Goal: Information Seeking & Learning: Find specific fact

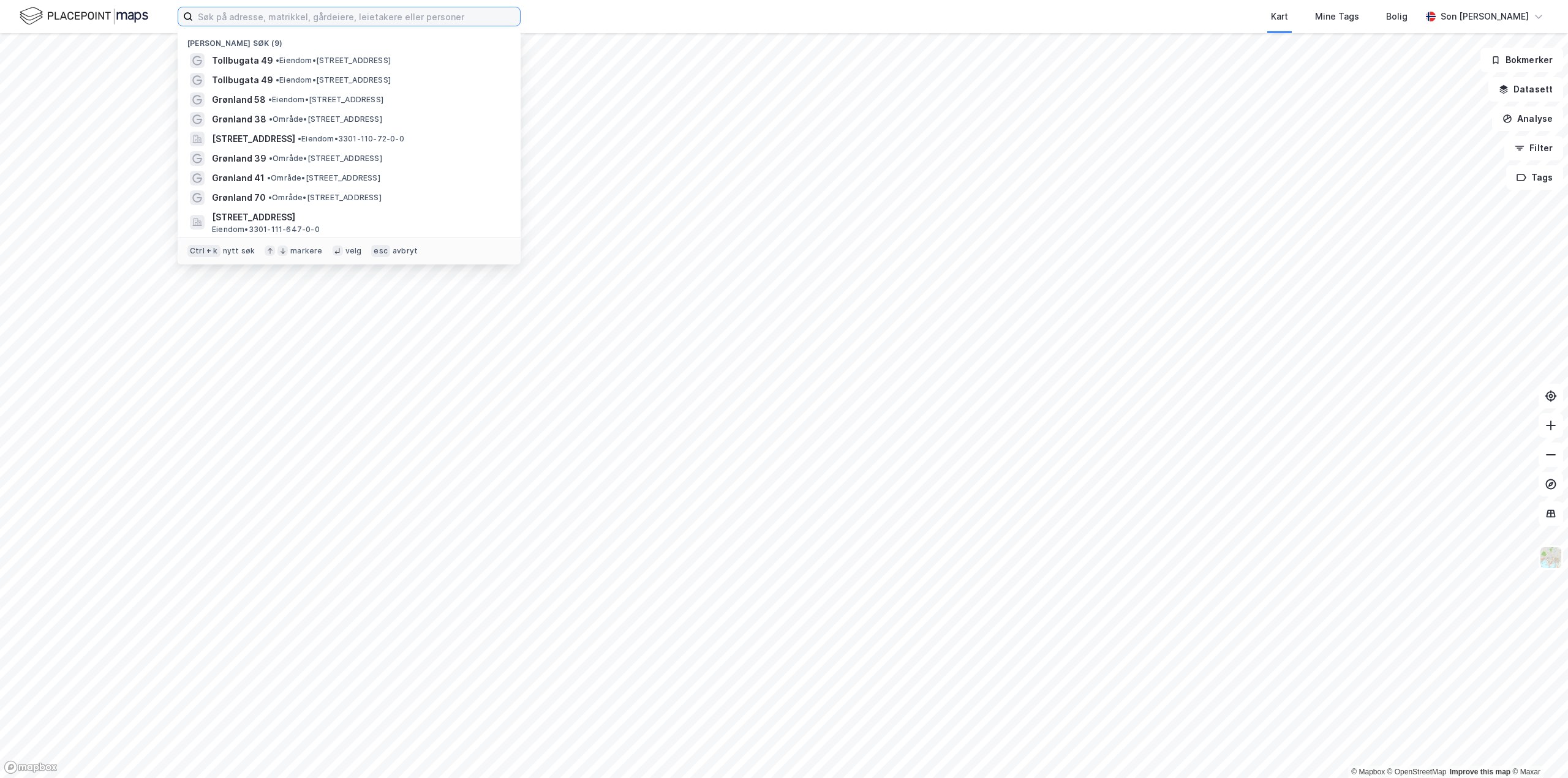
click at [386, 20] on input at bounding box center [356, 17] width 327 height 19
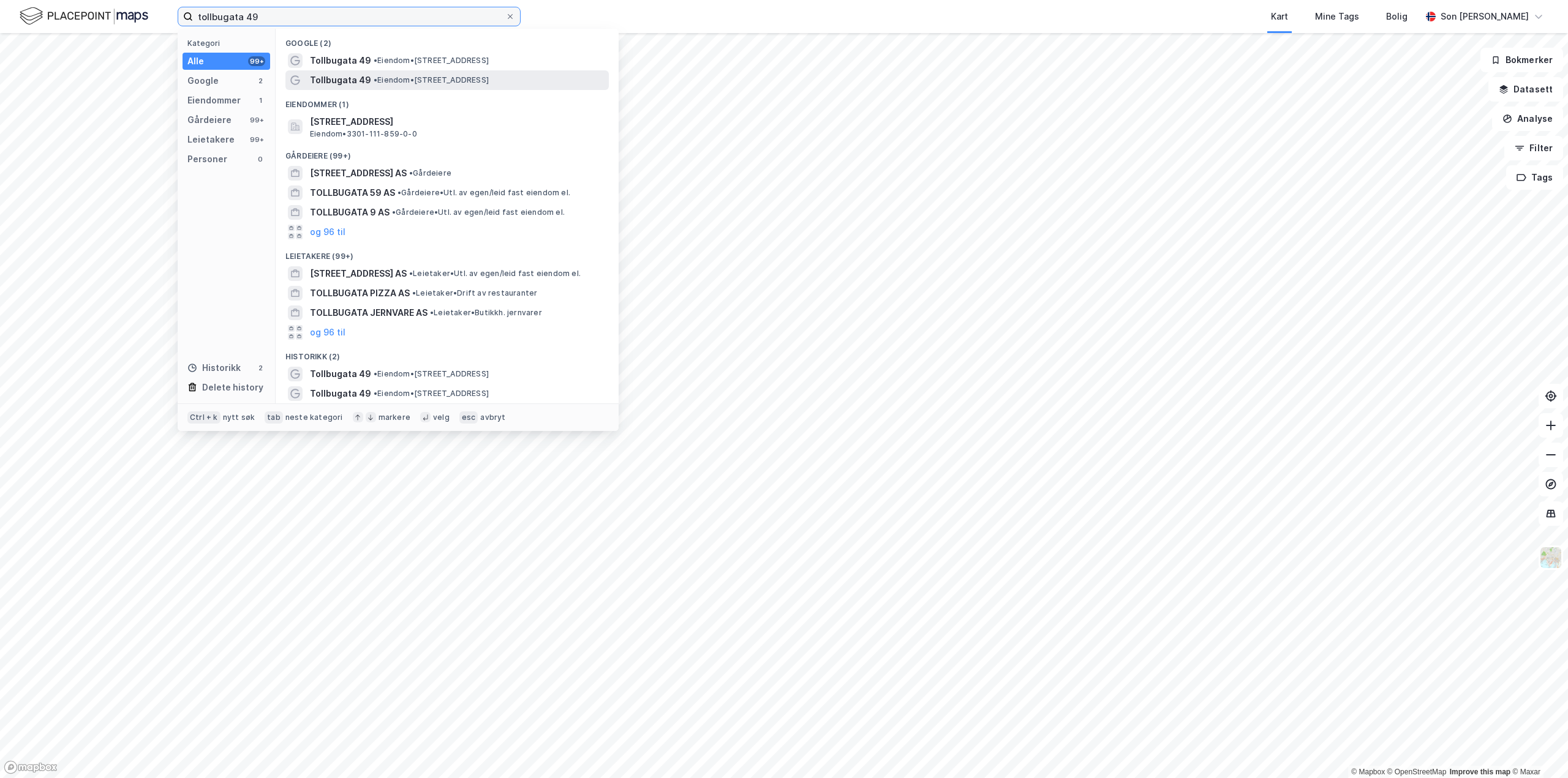
type input "tollbugata 49"
click at [413, 81] on span "• Eiendom • [STREET_ADDRESS]" at bounding box center [431, 79] width 115 height 9
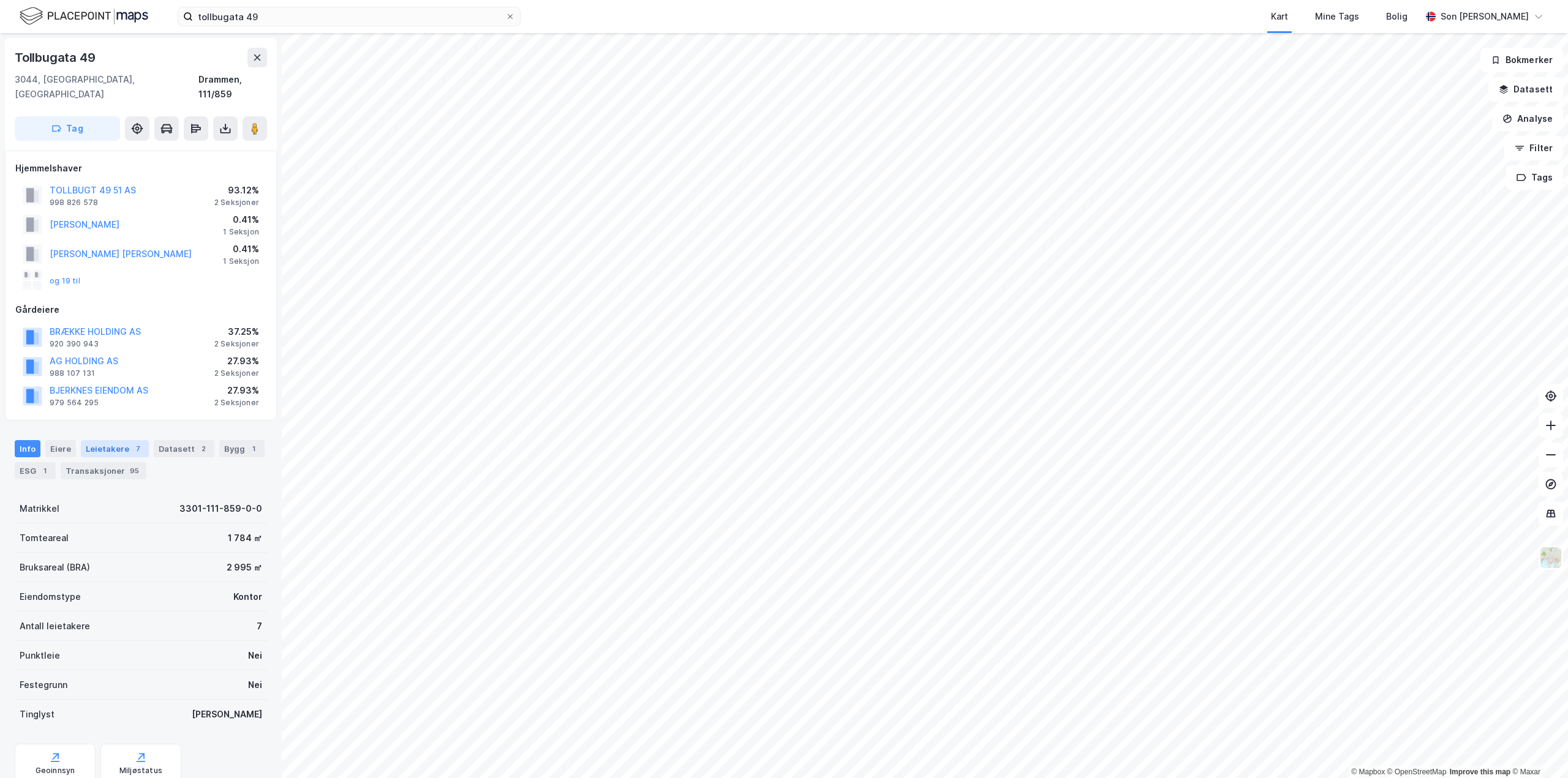
click at [92, 441] on div "Leietakere 7" at bounding box center [115, 449] width 68 height 17
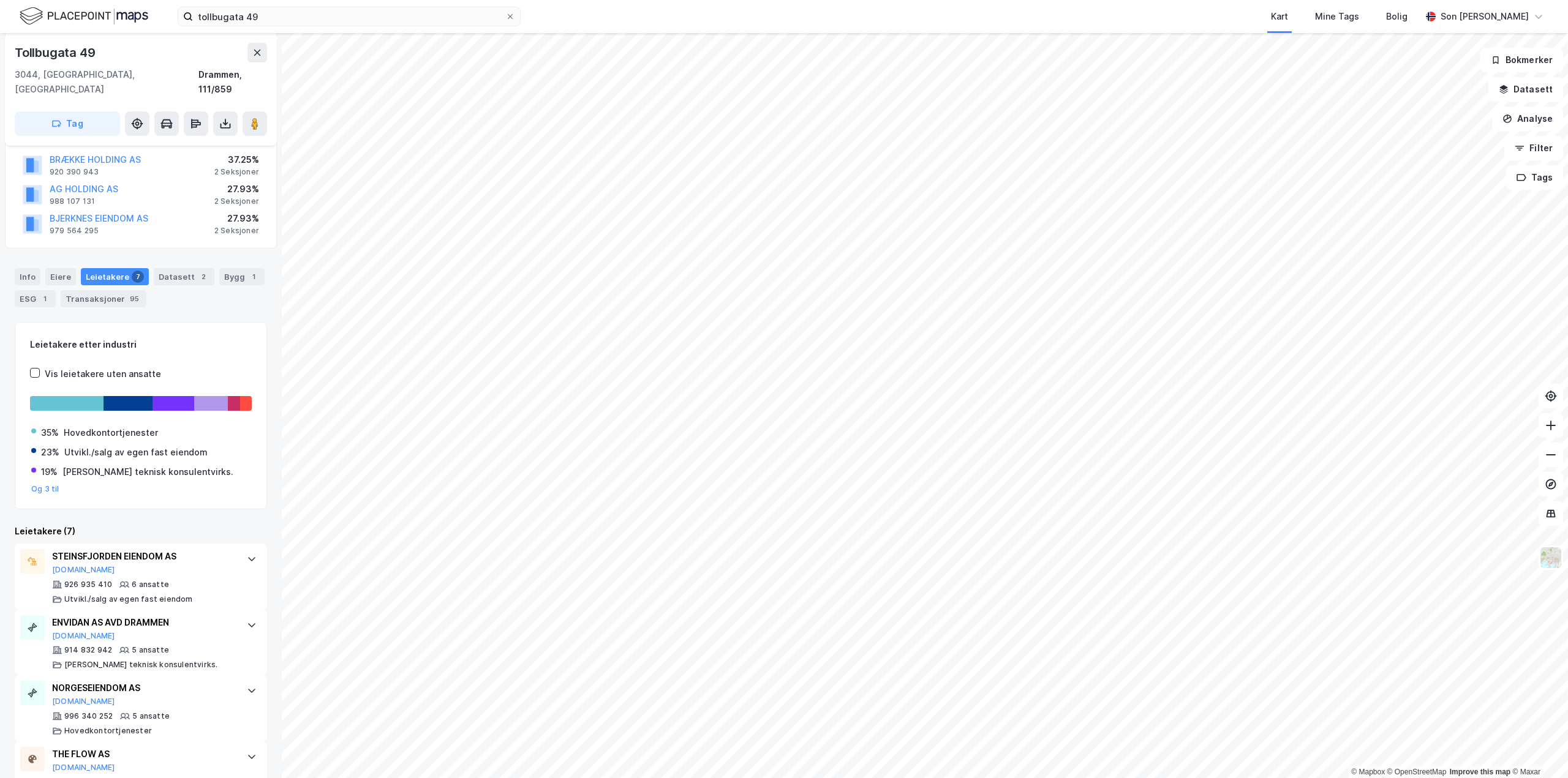
scroll to position [184, 0]
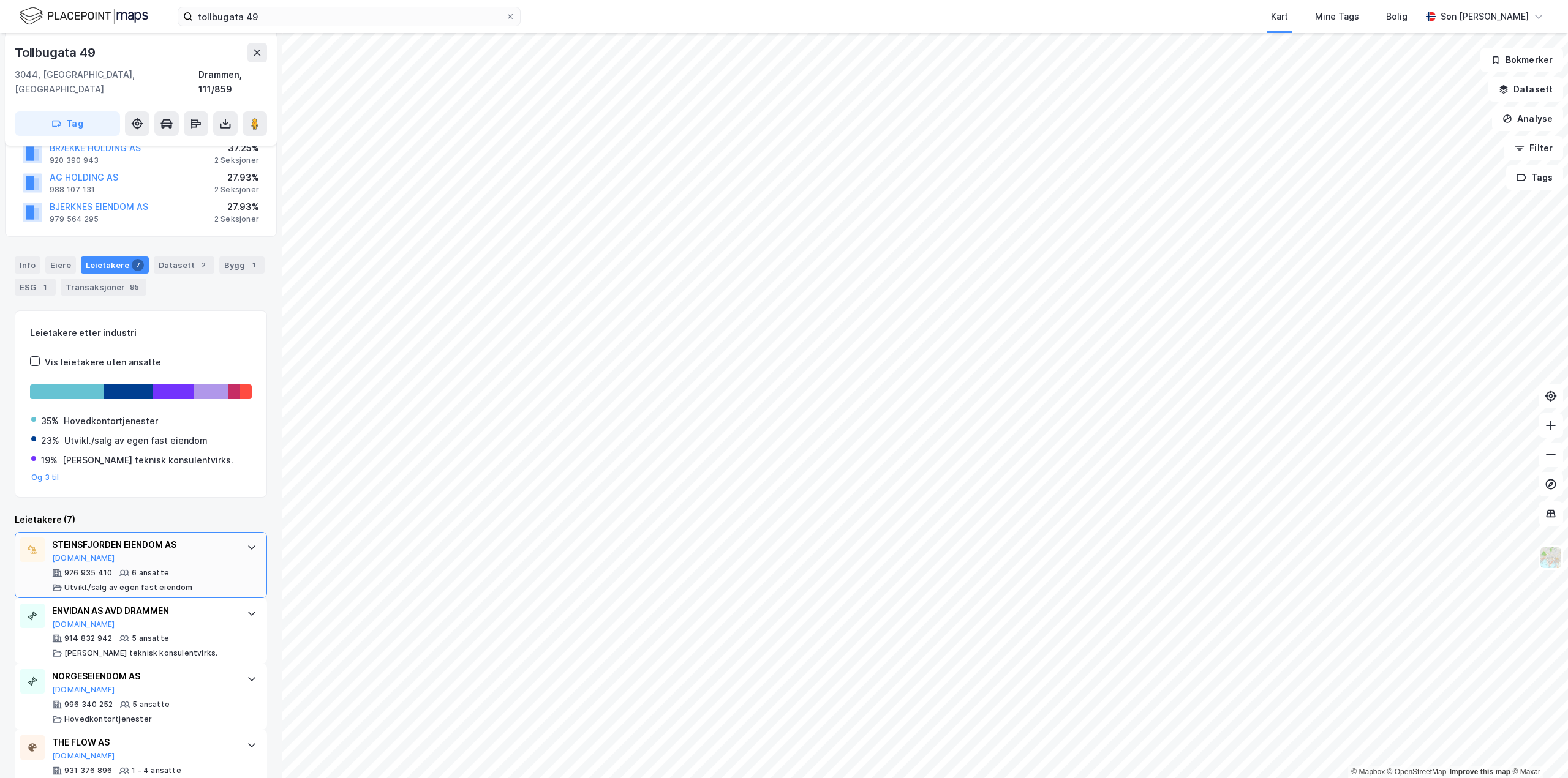
click at [229, 535] on div "STEINSFJORDEN EIENDOM AS [DOMAIN_NAME] 926 935 410 6 ansatte Utvikl./salg av eg…" at bounding box center [141, 565] width 252 height 66
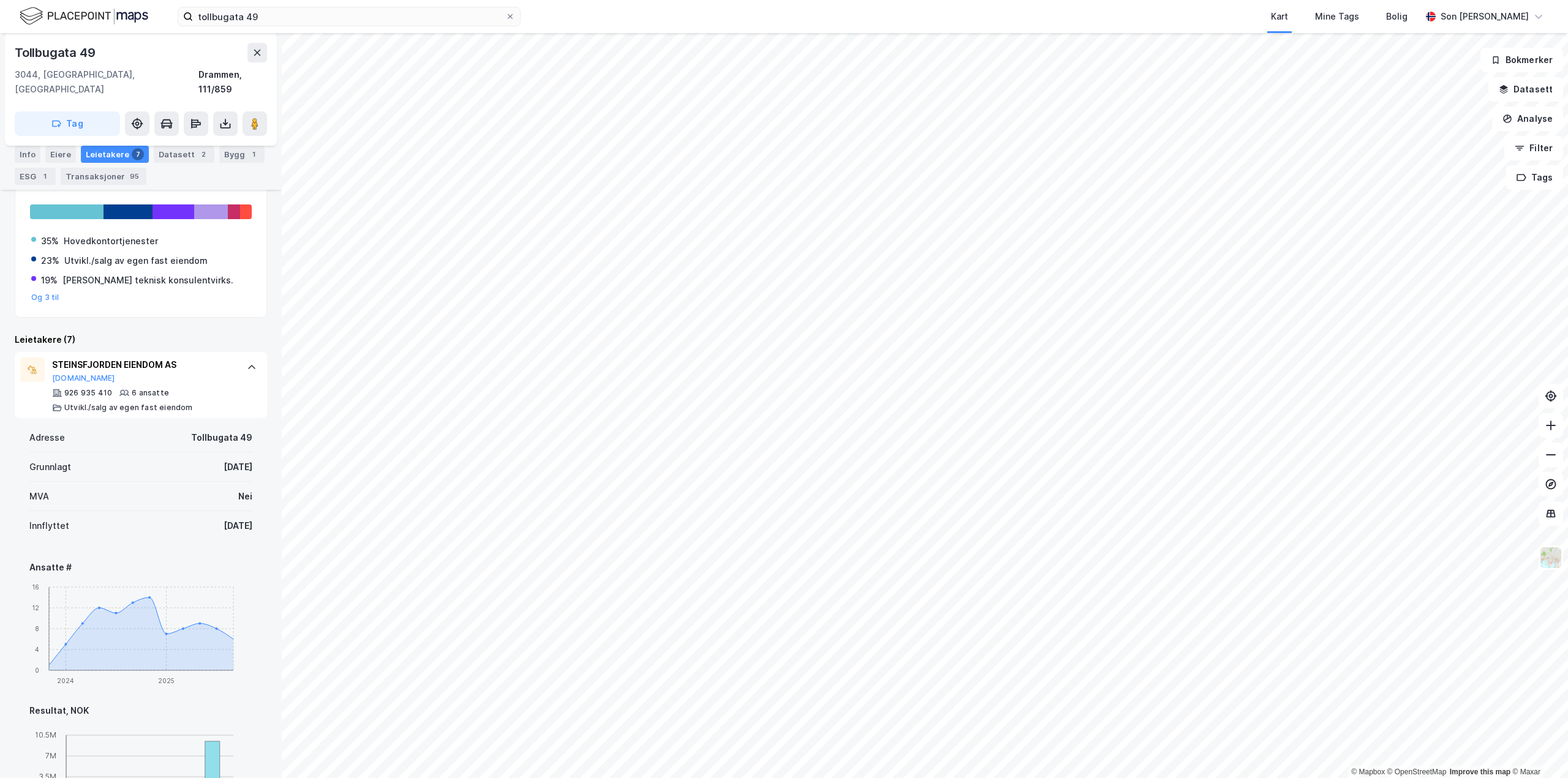
scroll to position [429, 0]
